Goal: Use online tool/utility

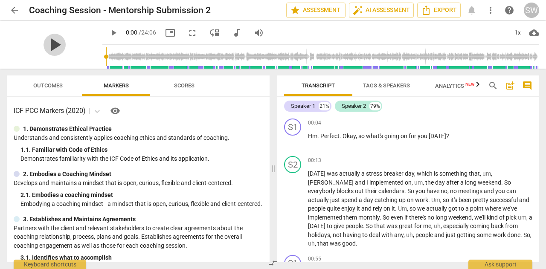
click at [49, 44] on span "play_arrow" at bounding box center [55, 45] width 22 height 22
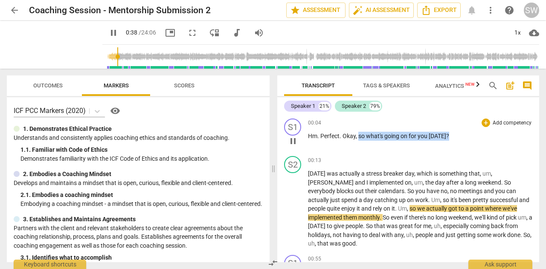
drag, startPoint x: 359, startPoint y: 137, endPoint x: 453, endPoint y: 137, distance: 94.4
click at [453, 137] on p "Hm . Perfect . Okay , so what's going on for you [DATE] ?" at bounding box center [420, 136] width 225 height 9
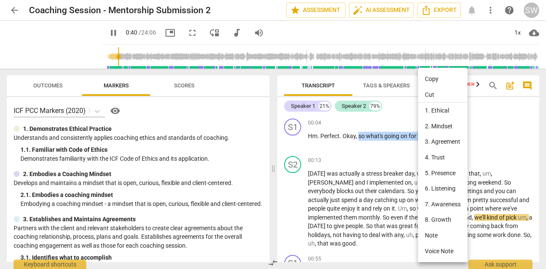
click at [436, 79] on li "Copy" at bounding box center [443, 79] width 50 height 16
copy p "so what's going on for you [DATE] ?"
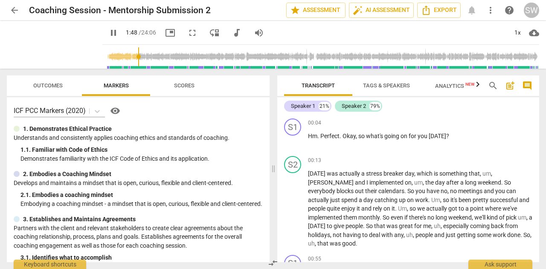
scroll to position [301, 0]
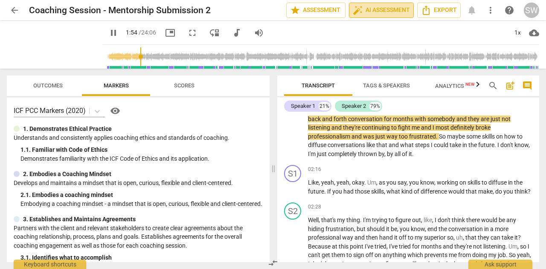
click at [381, 9] on span "auto_fix_high AI Assessment" at bounding box center [381, 10] width 57 height 10
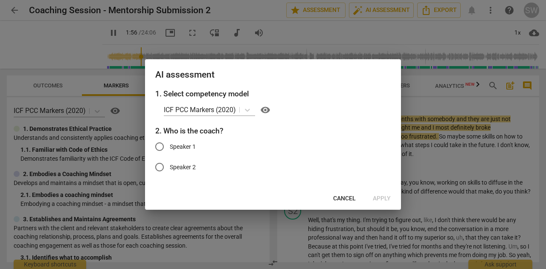
type input "117"
click at [162, 147] on input "Speaker 1" at bounding box center [159, 147] width 20 height 20
radio input "true"
click at [381, 202] on span "Apply" at bounding box center [382, 199] width 18 height 9
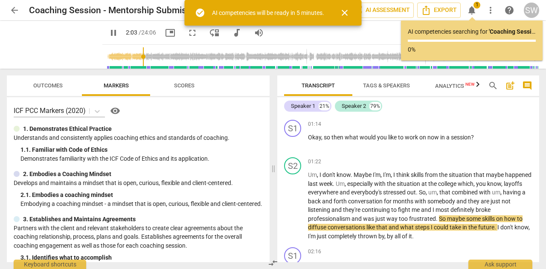
scroll to position [202, 0]
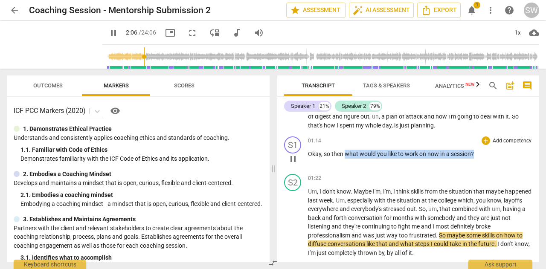
drag, startPoint x: 345, startPoint y: 152, endPoint x: 484, endPoint y: 154, distance: 139.2
click at [484, 154] on p "Okay , so then what would you like to work on now in a session ?" at bounding box center [420, 154] width 225 height 9
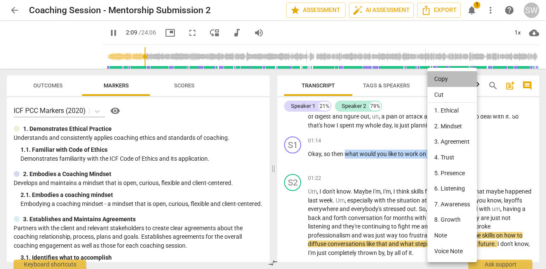
click at [453, 80] on li "Copy" at bounding box center [453, 79] width 50 height 16
copy p "what would you like to work on now in a session ?"
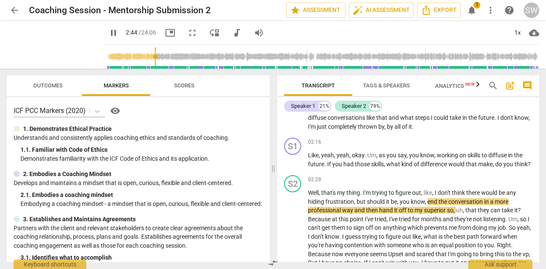
scroll to position [346, 0]
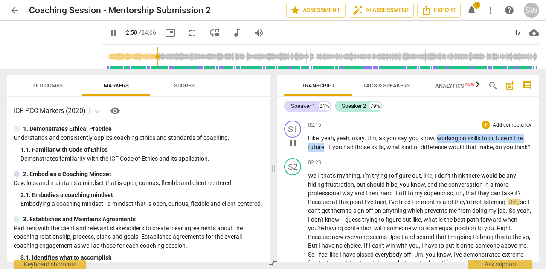
drag, startPoint x: 437, startPoint y: 138, endPoint x: 324, endPoint y: 146, distance: 113.9
click at [324, 146] on p "Like , yeah , yeah , okay . Um , as you say , you know , working on skills to d…" at bounding box center [420, 143] width 225 height 18
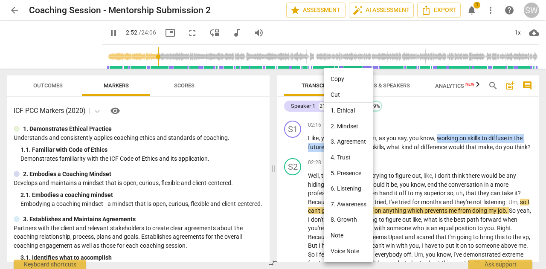
click at [339, 80] on li "Copy" at bounding box center [349, 79] width 50 height 16
copy p "working on skills to diffuse in the future"
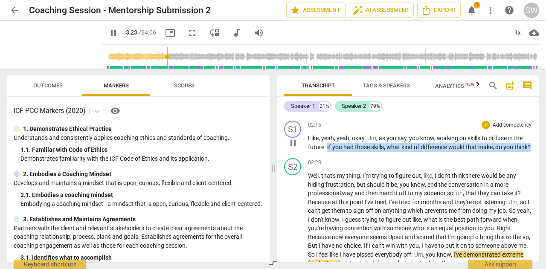
drag, startPoint x: 326, startPoint y: 146, endPoint x: 332, endPoint y: 155, distance: 10.2
click at [332, 152] on p "Like , yeah , yeah , okay . Um , as you say , you know , working on skills to d…" at bounding box center [420, 143] width 225 height 18
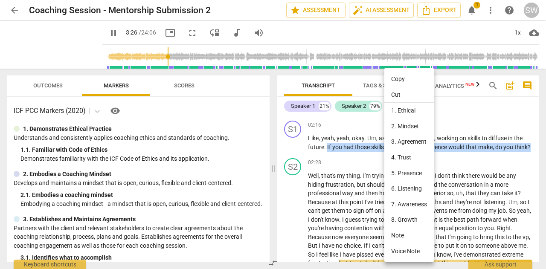
scroll to position [499, 0]
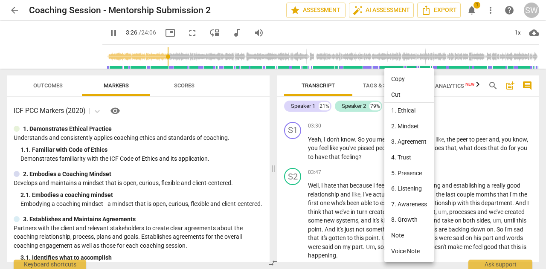
click at [398, 82] on li "Copy" at bounding box center [410, 79] width 50 height 16
copy p "If you had those skills , what kind of difference would that make , do you thin…"
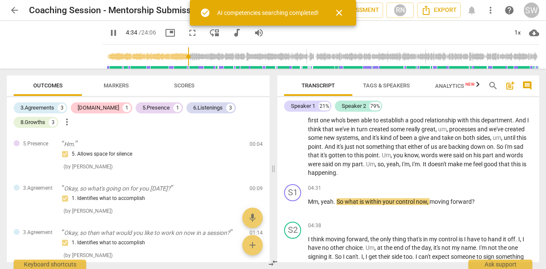
scroll to position [617, 0]
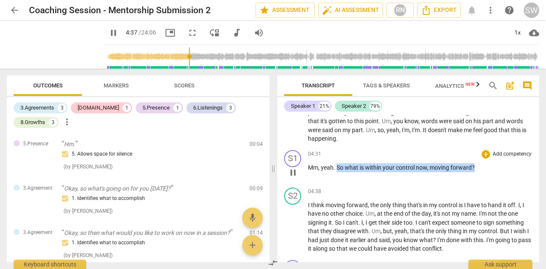
drag, startPoint x: 338, startPoint y: 183, endPoint x: 490, endPoint y: 187, distance: 152.5
click at [490, 172] on p "Mm , yeah . So what is within your control now , moving forward ?" at bounding box center [420, 168] width 225 height 9
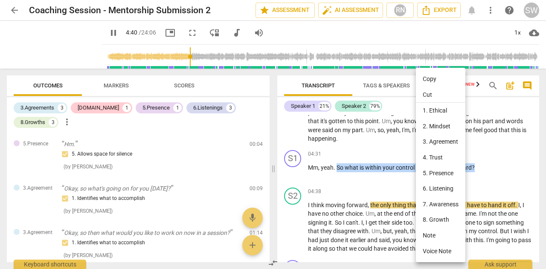
click at [427, 80] on li "Copy" at bounding box center [441, 79] width 50 height 16
copy p "So what is within your control now , moving forward ?"
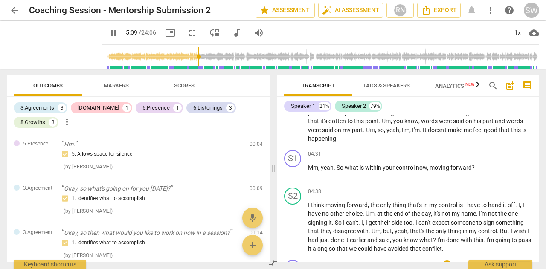
scroll to position [793, 0]
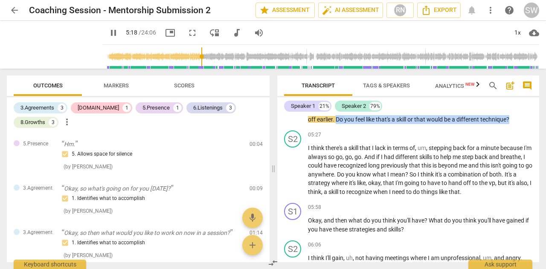
drag, startPoint x: 349, startPoint y: 135, endPoint x: 526, endPoint y: 136, distance: 176.8
click at [526, 124] on p "Yeah . Yeah . Okay . So then you mentioned , you know , wanting to build skills…" at bounding box center [420, 111] width 225 height 26
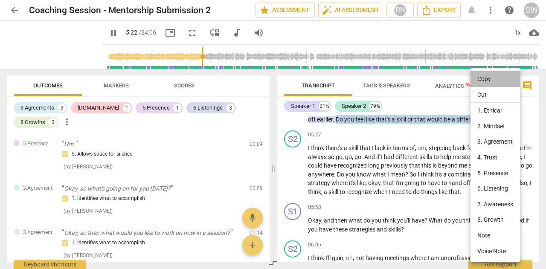
click at [490, 79] on li "Copy" at bounding box center [496, 79] width 50 height 16
copy p "Do you feel like that's a skill or that would be a different technique ?"
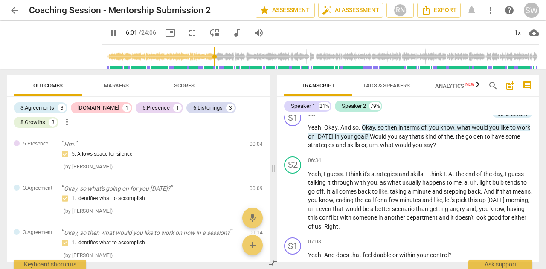
scroll to position [963, 0]
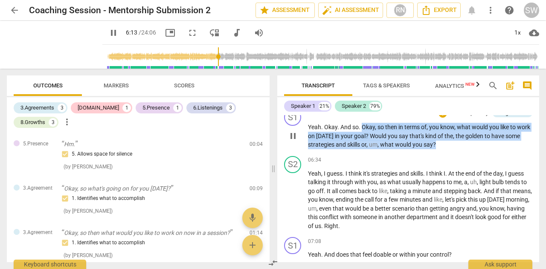
drag, startPoint x: 362, startPoint y: 143, endPoint x: 459, endPoint y: 163, distance: 98.5
click at [459, 149] on p "Yeah . Okay . And so . Okay , so then in terms of , you know , what would you l…" at bounding box center [420, 136] width 225 height 26
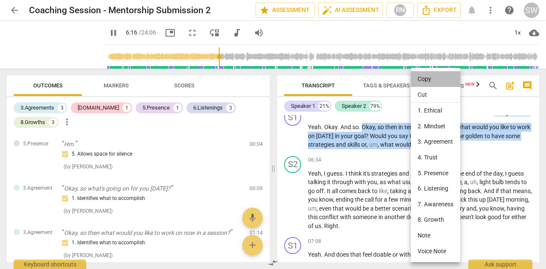
click at [428, 80] on li "Copy" at bounding box center [436, 79] width 50 height 16
copy p "Okay , so then in terms of , you know , what would you like to work on [DATE] i…"
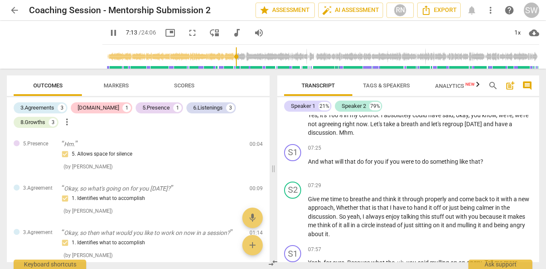
scroll to position [1148, 0]
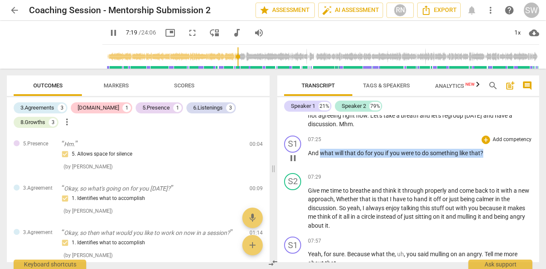
drag, startPoint x: 321, startPoint y: 170, endPoint x: 491, endPoint y: 171, distance: 169.9
click at [491, 158] on p "And what will that do for you if you were to do something like that ?" at bounding box center [420, 153] width 225 height 9
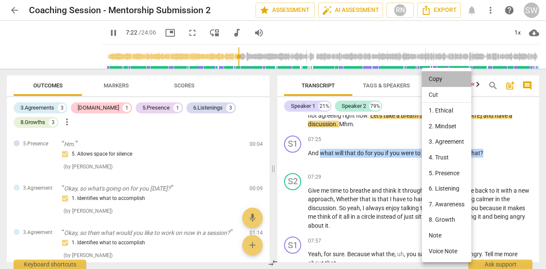
click at [441, 80] on li "Copy" at bounding box center [447, 79] width 50 height 16
copy p "what will that do for you if you were to do something like that ?"
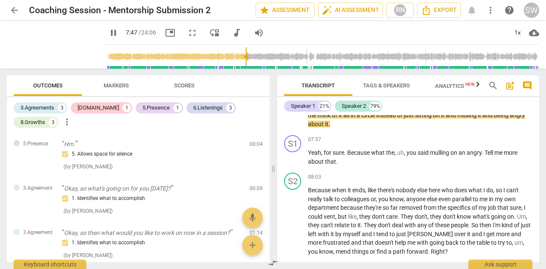
scroll to position [1258, 0]
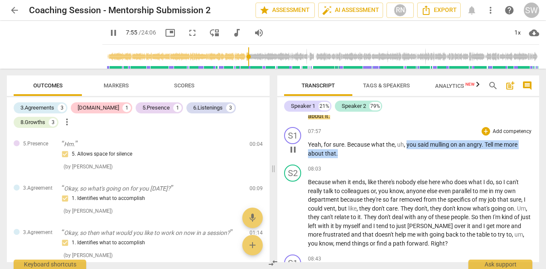
drag, startPoint x: 406, startPoint y: 163, endPoint x: 337, endPoint y: 170, distance: 69.6
click at [337, 158] on p "Yeah , for sure . Because what the , uh , you said mulling on an angry . Tell m…" at bounding box center [420, 149] width 225 height 18
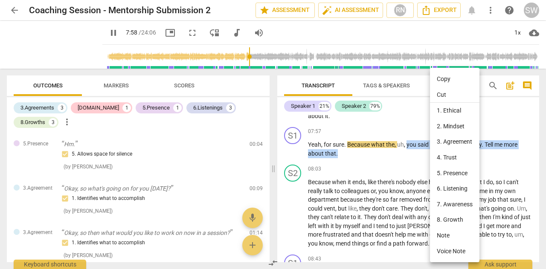
click at [452, 80] on li "Copy" at bounding box center [455, 79] width 50 height 16
copy p "you said [PERSON_NAME] on an angry . Tell me more about that ."
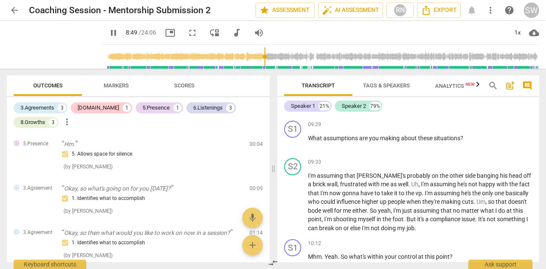
scroll to position [1520, 0]
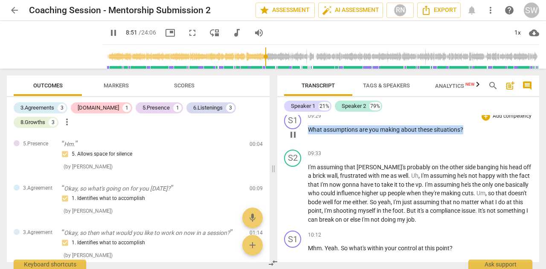
drag, startPoint x: 310, startPoint y: 146, endPoint x: 470, endPoint y: 145, distance: 160.1
click at [470, 134] on p "What assumptions are you making about these situations ?" at bounding box center [420, 130] width 225 height 9
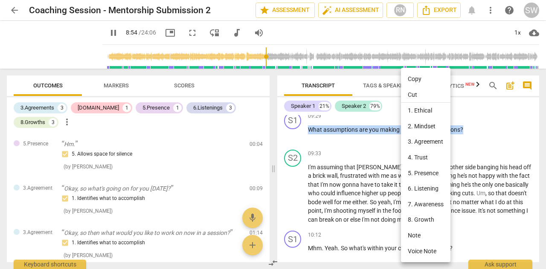
click at [424, 80] on li "Copy" at bounding box center [426, 79] width 50 height 16
copy p "What assumptions are you making about these situations ?"
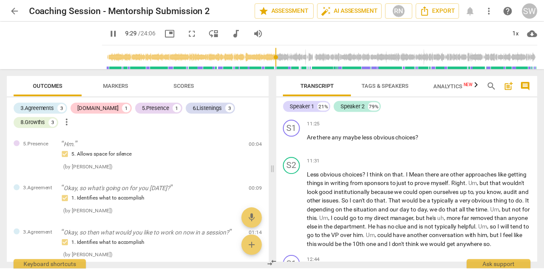
scroll to position [1900, 0]
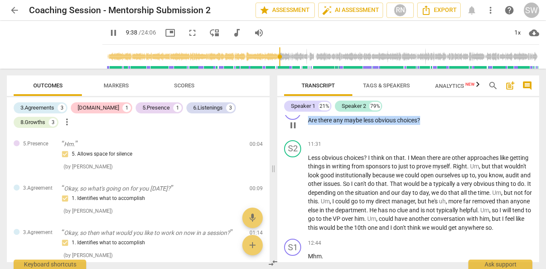
drag, startPoint x: 309, startPoint y: 135, endPoint x: 432, endPoint y: 137, distance: 123.0
click at [432, 125] on p "Are there any maybe less obvious choices ?" at bounding box center [420, 120] width 225 height 9
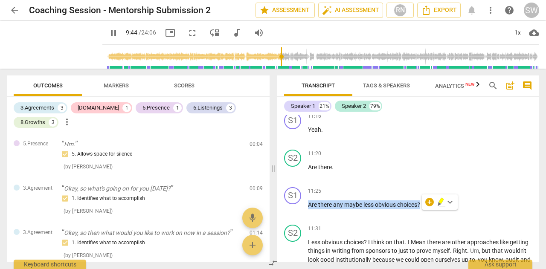
scroll to position [1824, 0]
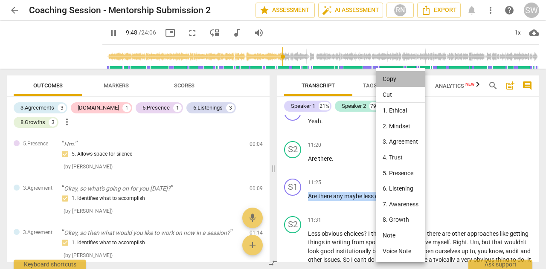
click at [389, 81] on li "Copy" at bounding box center [401, 79] width 50 height 16
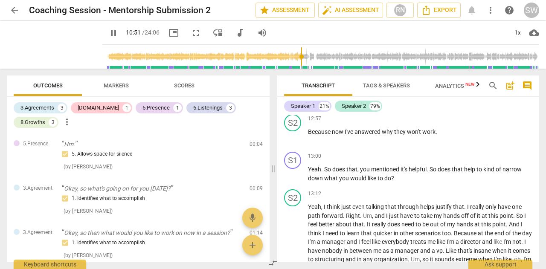
scroll to position [2230, 0]
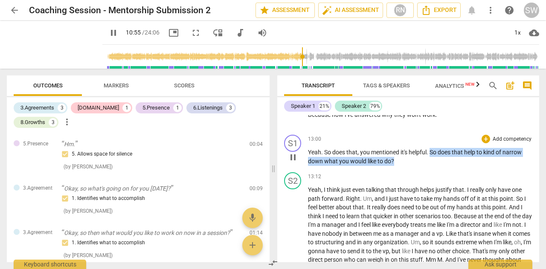
drag, startPoint x: 432, startPoint y: 180, endPoint x: 407, endPoint y: 189, distance: 26.3
click at [407, 166] on p "Yeah . So does that , you mentioned it's helpful . So does that help to kind of…" at bounding box center [420, 157] width 225 height 18
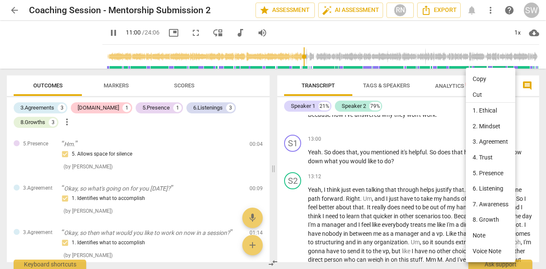
click at [444, 184] on div at bounding box center [273, 134] width 546 height 269
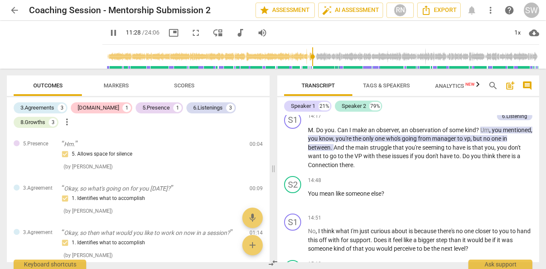
scroll to position [2415, 0]
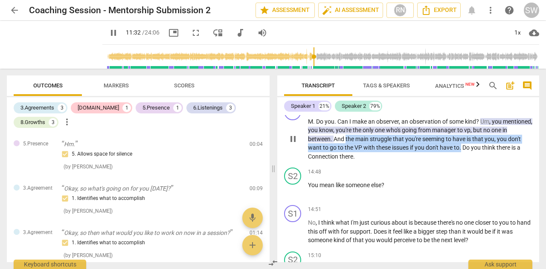
drag, startPoint x: 364, startPoint y: 174, endPoint x: 476, endPoint y: 183, distance: 112.7
click at [476, 161] on p "M . Do you . Can I make an observer , an observation of some kind ? Um , you me…" at bounding box center [420, 139] width 225 height 44
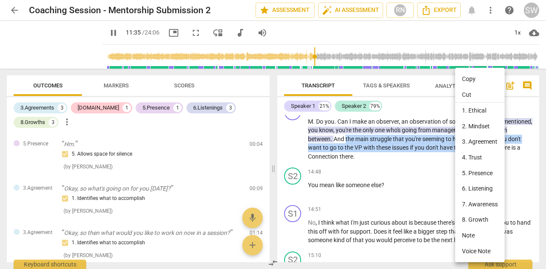
click at [480, 80] on li "Copy" at bounding box center [481, 79] width 50 height 16
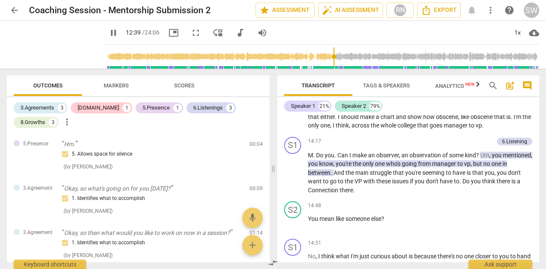
scroll to position [2407, 0]
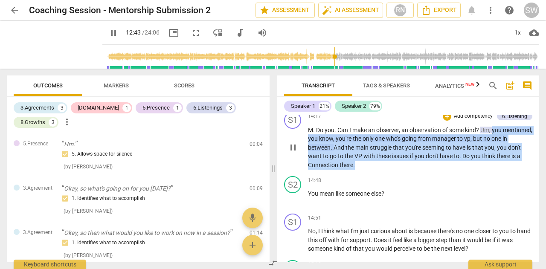
drag, startPoint x: 495, startPoint y: 165, endPoint x: 387, endPoint y: 203, distance: 114.2
click at [387, 170] on p "M . Do you . Can I make an observer , an observation of some kind ? Um , you me…" at bounding box center [420, 148] width 225 height 44
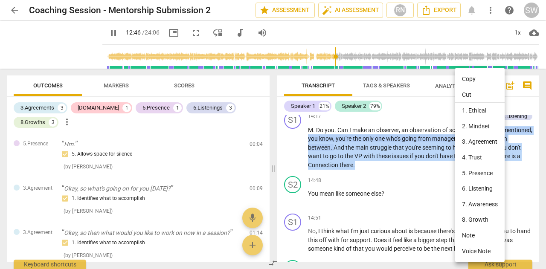
click at [470, 80] on li "Copy" at bounding box center [481, 79] width 50 height 16
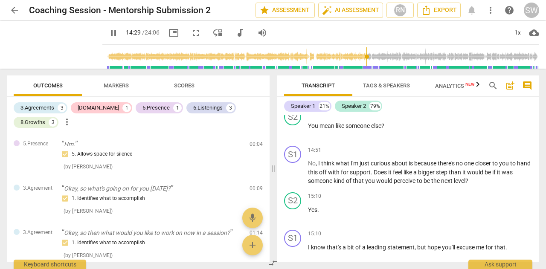
scroll to position [2483, 0]
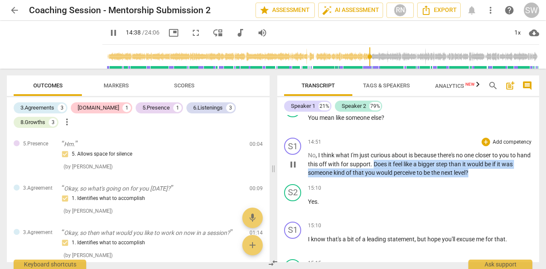
drag, startPoint x: 389, startPoint y: 197, endPoint x: 490, endPoint y: 209, distance: 101.0
click at [490, 178] on p "No , I think what I'm just curious about is because there's no one closer to yo…" at bounding box center [420, 164] width 225 height 26
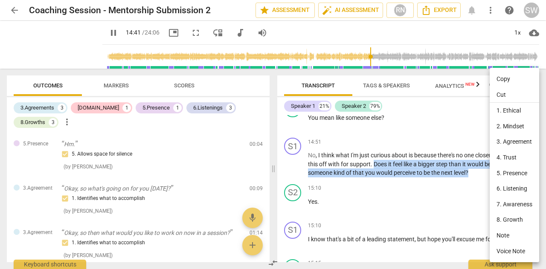
click at [502, 79] on li "Copy" at bounding box center [515, 79] width 50 height 16
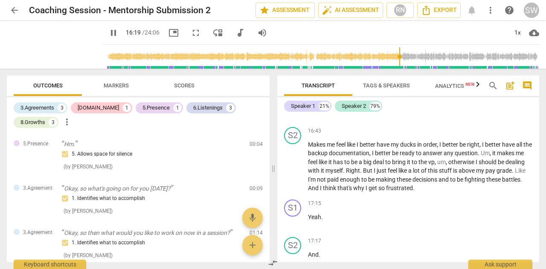
scroll to position [2779, 0]
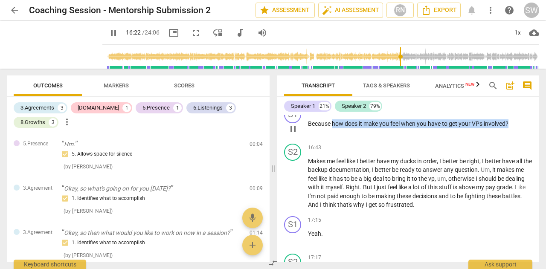
drag, startPoint x: 333, startPoint y: 159, endPoint x: 519, endPoint y: 159, distance: 186.1
click at [519, 129] on p "Because how does it make you feel when you have to get your VPs involved ?" at bounding box center [420, 124] width 225 height 9
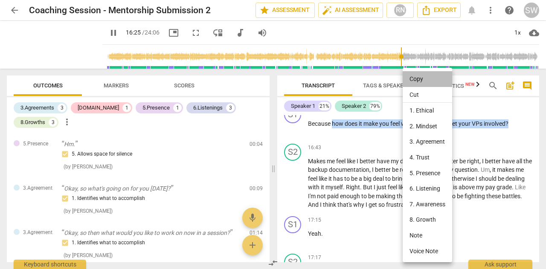
click at [427, 78] on li "Copy" at bounding box center [428, 79] width 50 height 16
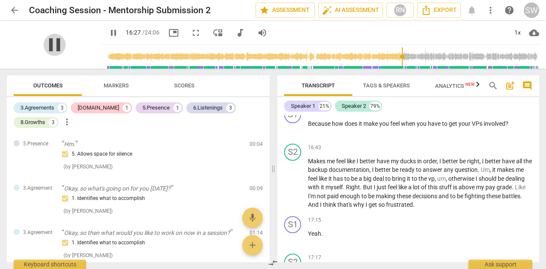
click at [50, 44] on span "pause" at bounding box center [55, 45] width 22 height 22
type input "988"
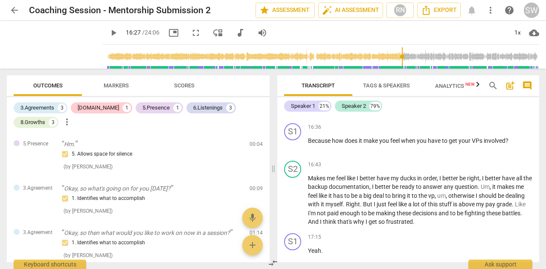
scroll to position [2753, 0]
